Goal: Information Seeking & Learning: Learn about a topic

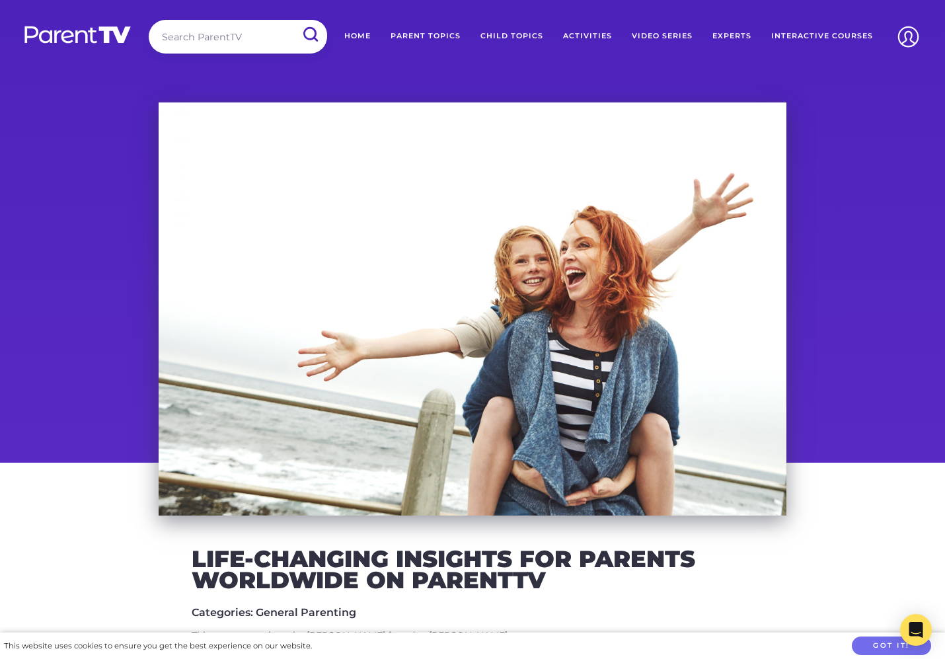
click at [188, 42] on input "search" at bounding box center [238, 37] width 178 height 34
click at [105, 40] on img at bounding box center [77, 34] width 109 height 19
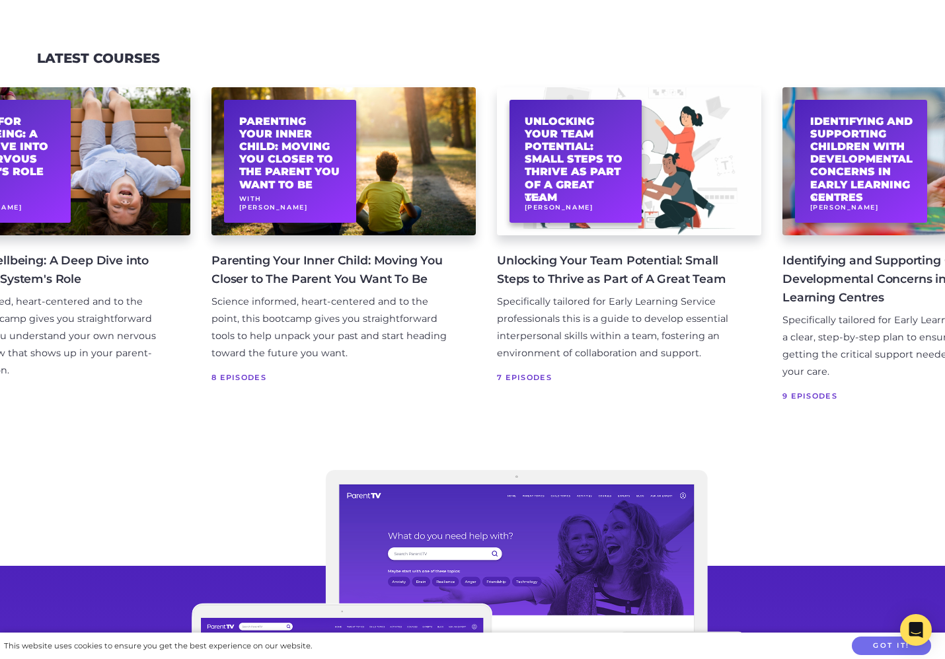
scroll to position [0, 1256]
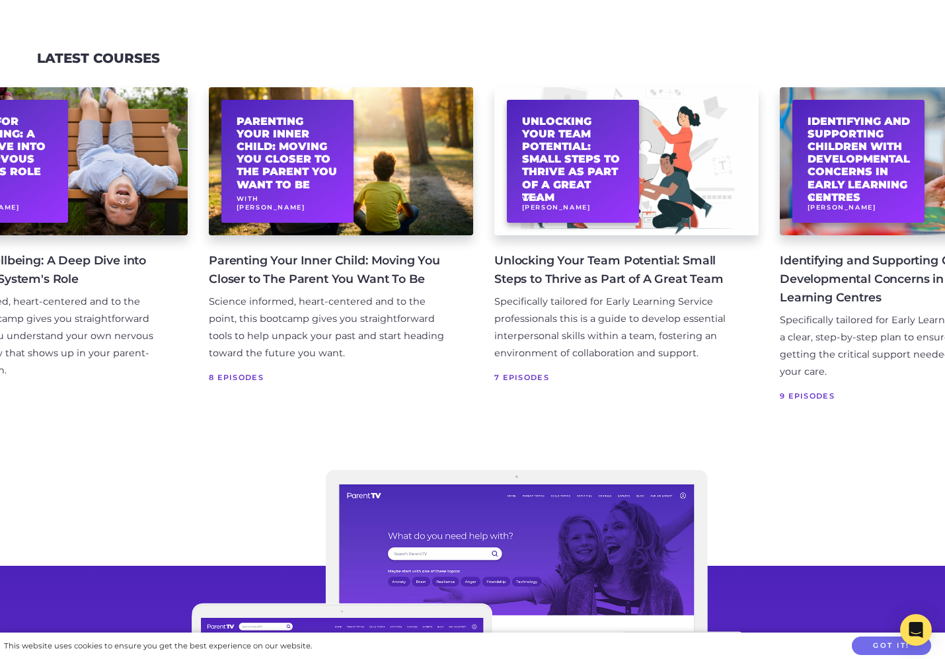
click at [294, 288] on h4 "Parenting Your Inner Child: Moving You Closer to The Parent You Want To Be" at bounding box center [330, 269] width 243 height 37
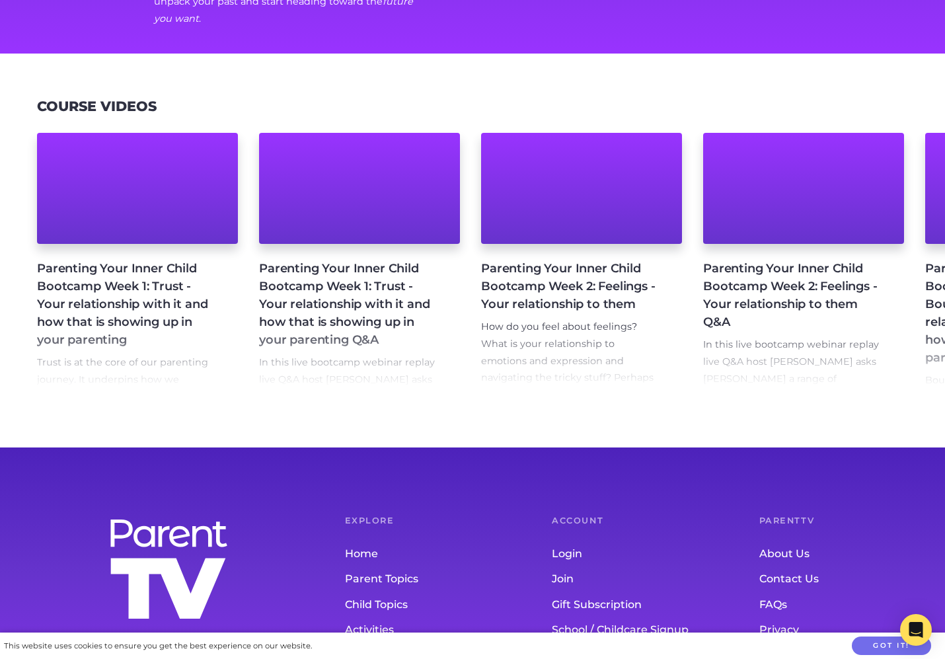
scroll to position [304, 0]
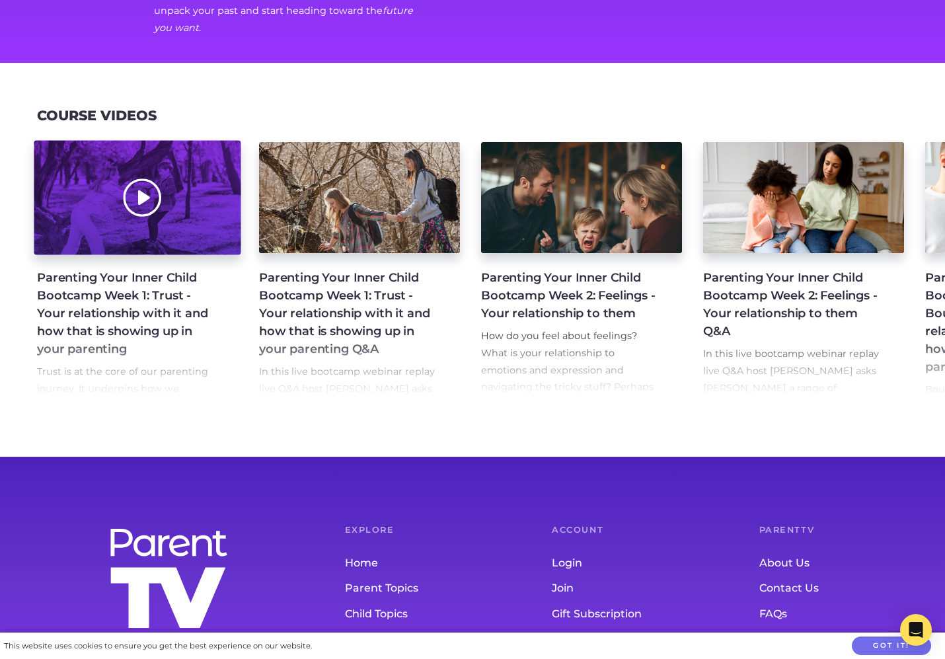
click at [227, 171] on div at bounding box center [137, 197] width 207 height 114
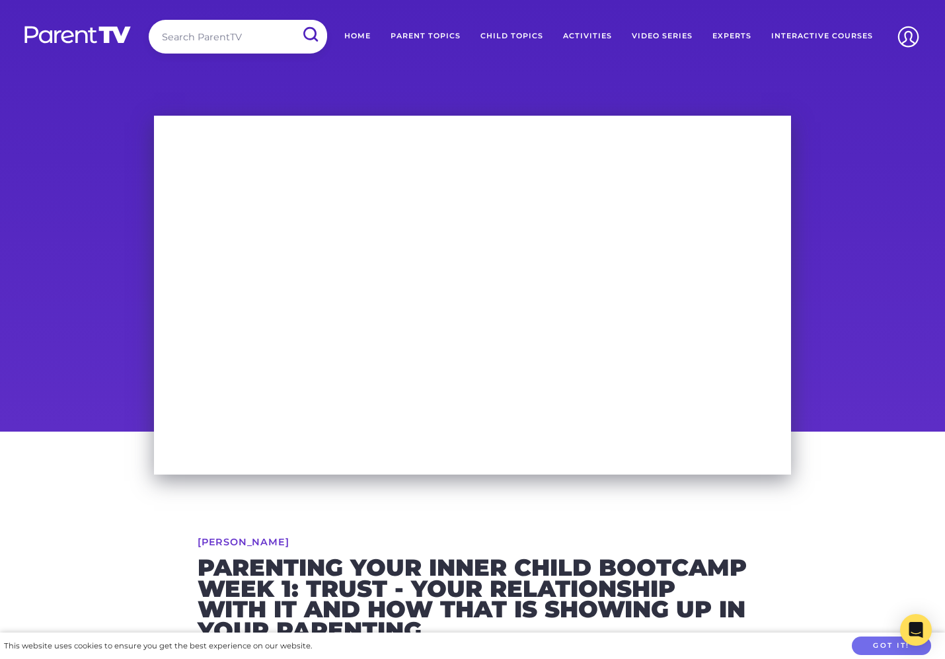
scroll to position [22, 0]
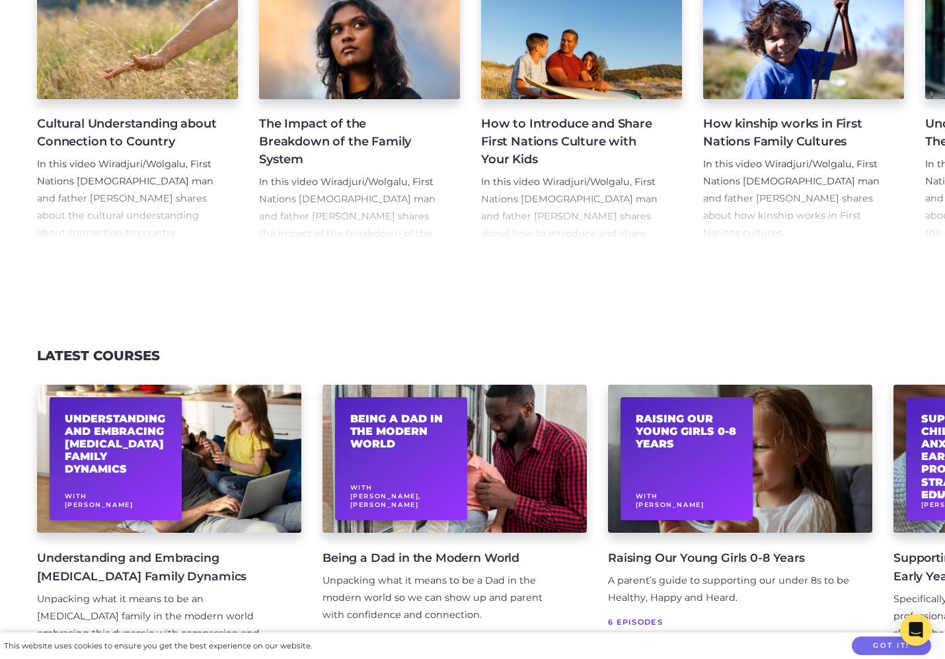
scroll to position [2451, 0]
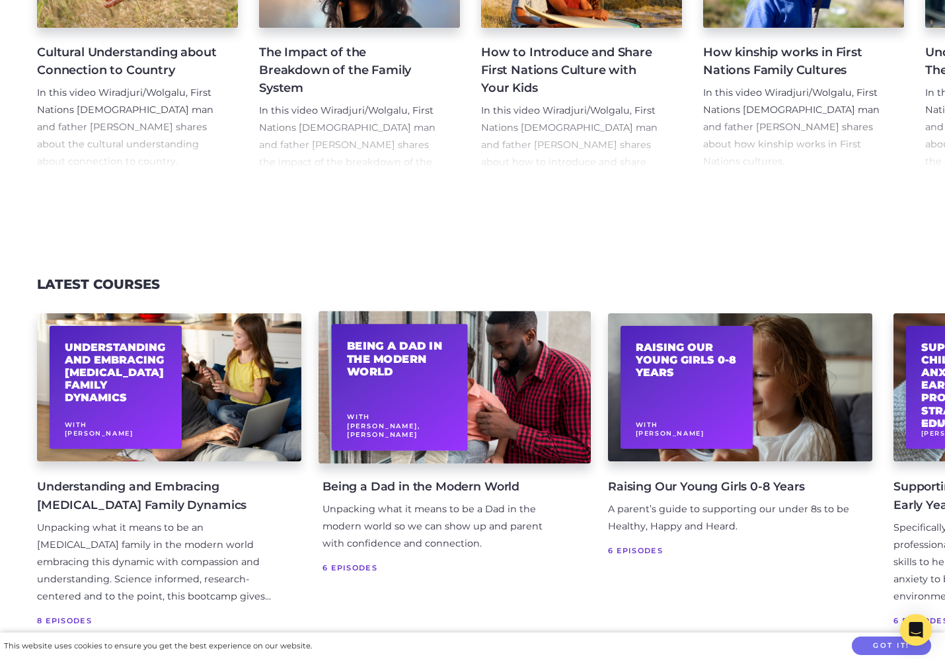
click at [535, 416] on div "Being a Dad in the Modern World With Nathan Wallis, Joe Williams" at bounding box center [455, 387] width 272 height 153
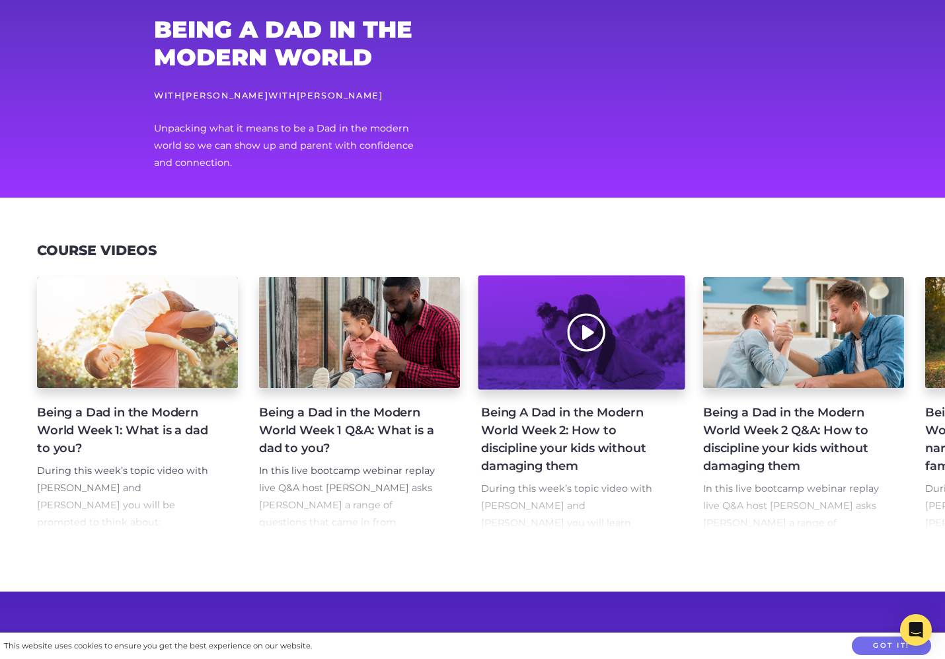
click at [650, 360] on div at bounding box center [581, 333] width 207 height 114
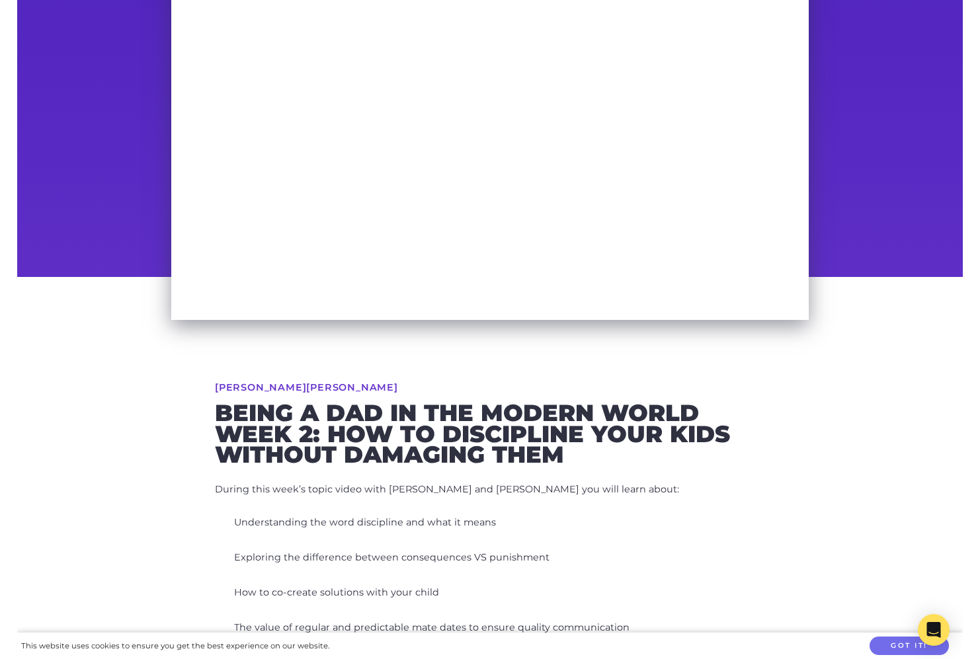
scroll to position [110, 0]
